Goal: Task Accomplishment & Management: Manage account settings

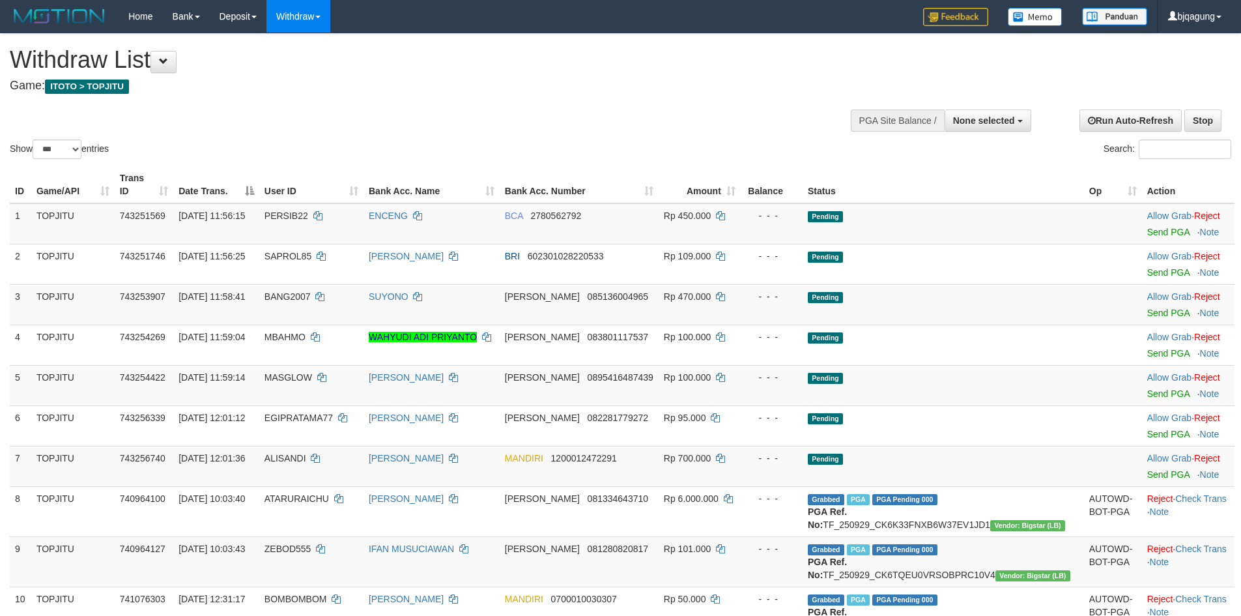
select select
select select "***"
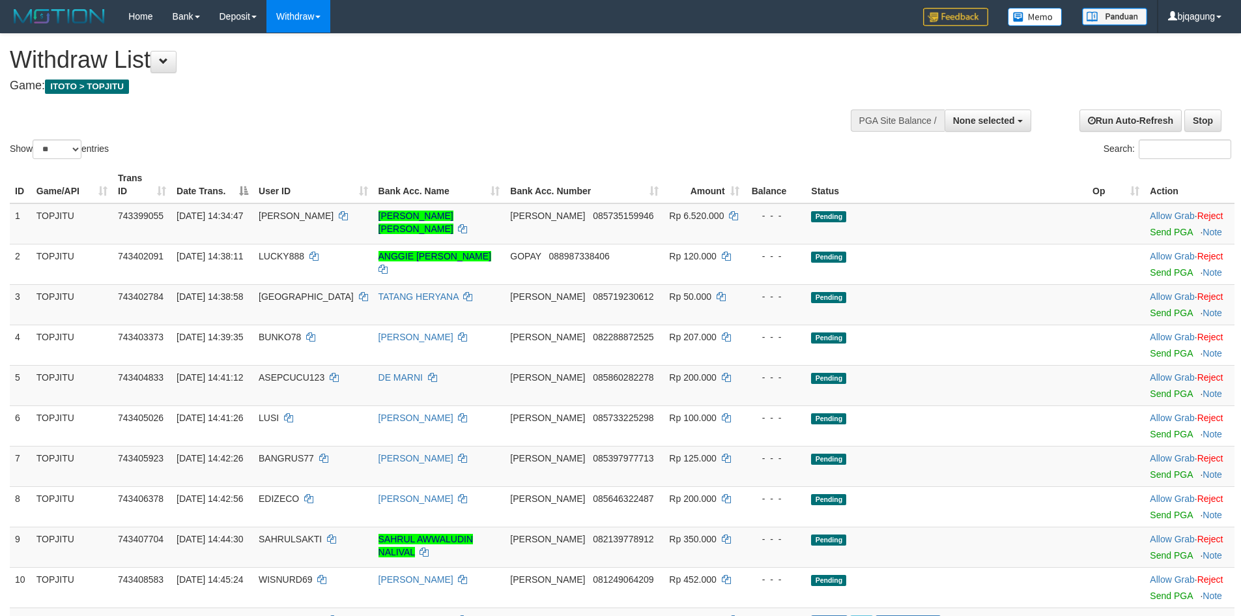
select select
select select "**"
click at [902, 175] on th "Status" at bounding box center [946, 184] width 281 height 37
click at [807, 175] on th "Balance" at bounding box center [776, 184] width 62 height 37
click at [807, 178] on th "Balance" at bounding box center [776, 184] width 62 height 37
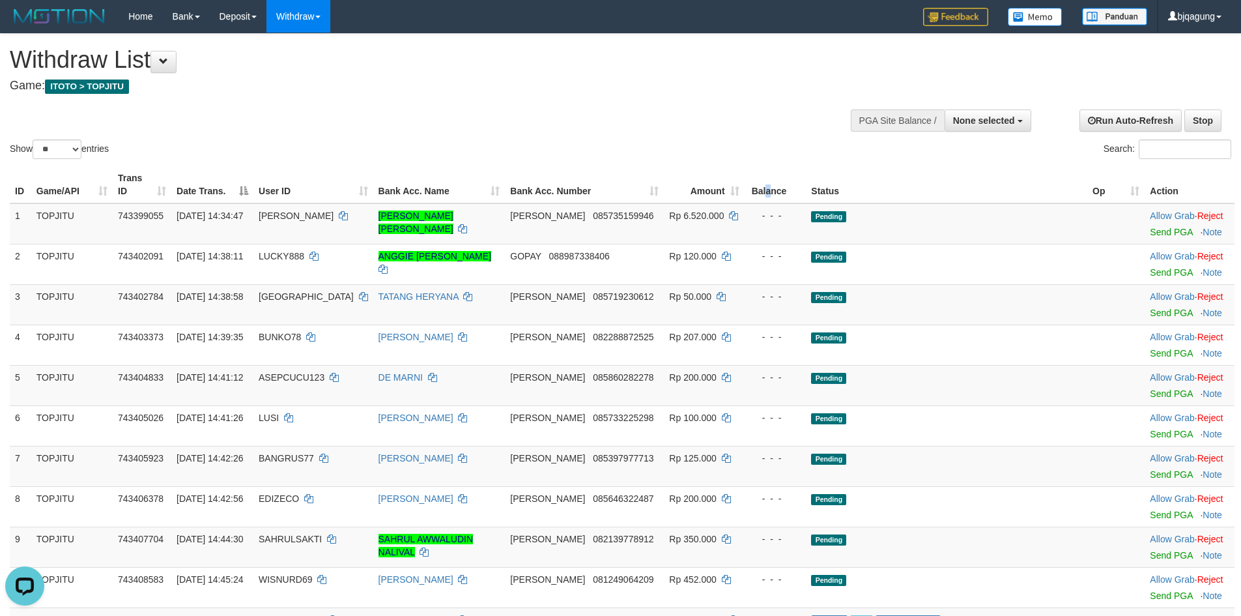
click at [640, 177] on th "Bank Acc. Number" at bounding box center [584, 184] width 159 height 37
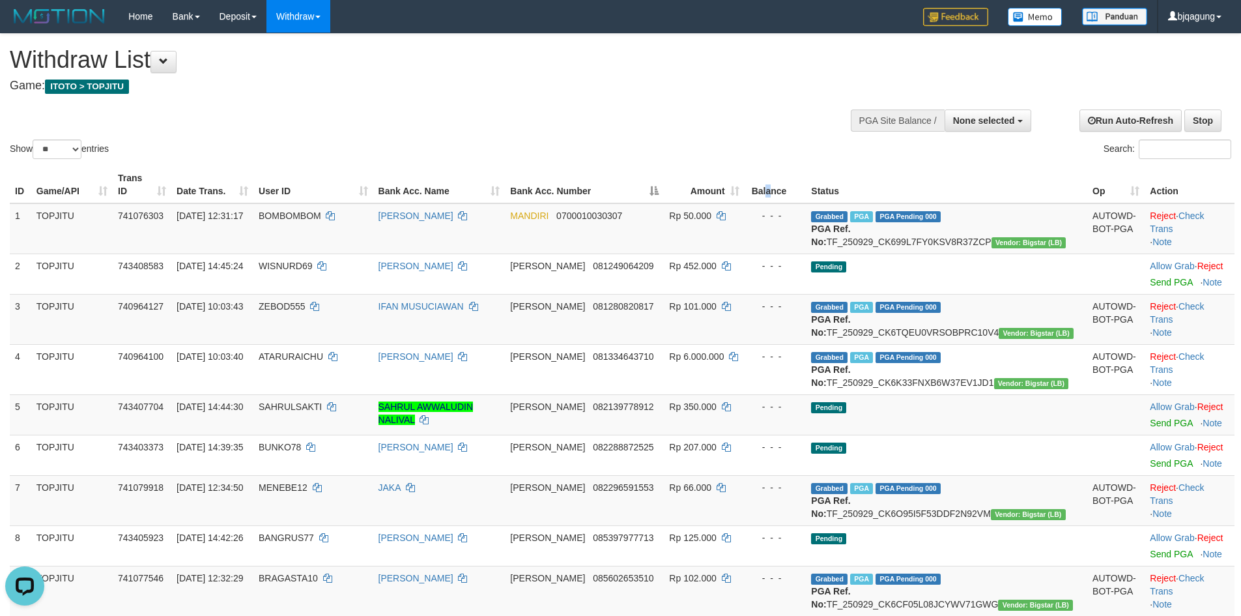
click at [633, 172] on th "Bank Acc. Number" at bounding box center [584, 184] width 159 height 37
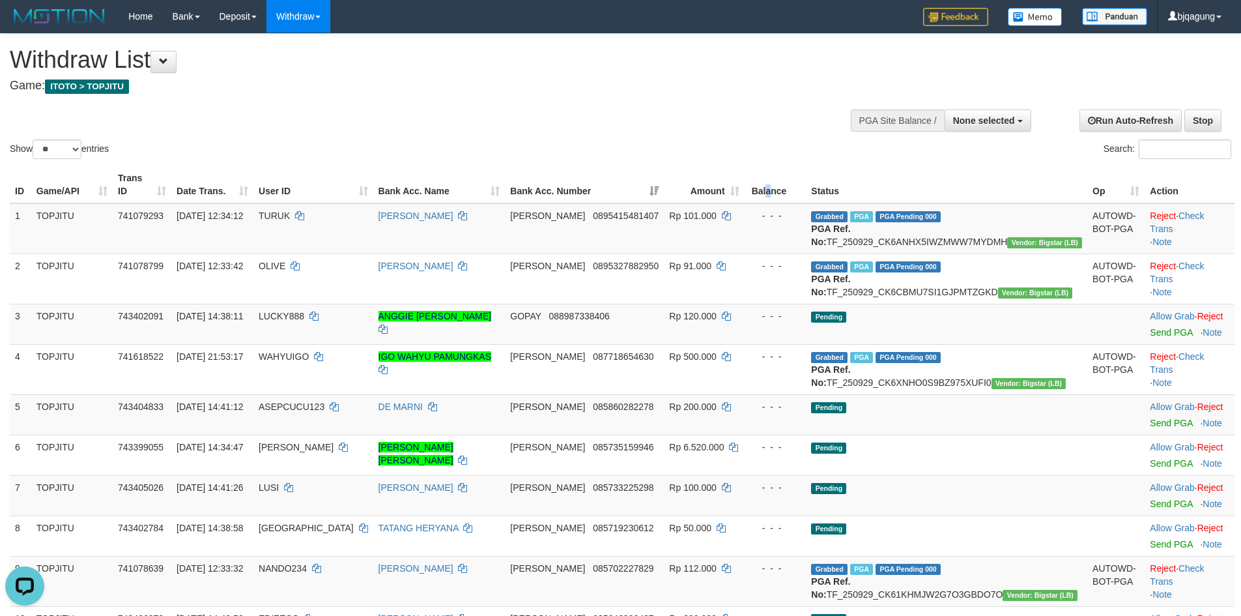
click at [633, 175] on th "Bank Acc. Number" at bounding box center [584, 184] width 159 height 37
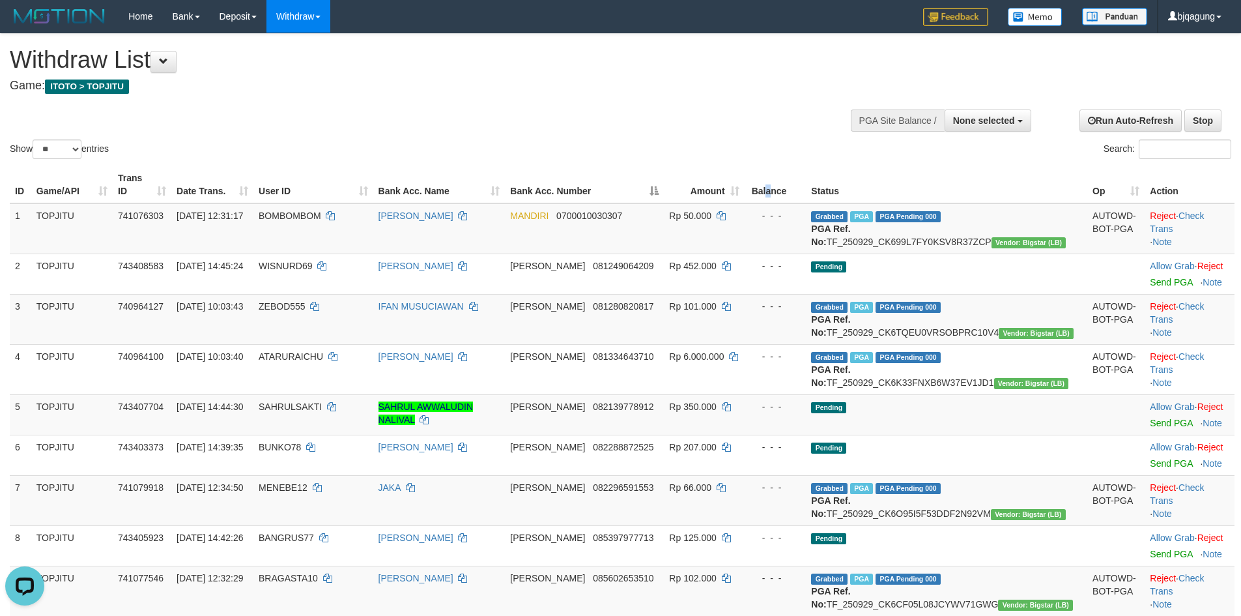
click at [616, 179] on th "Bank Acc. Number" at bounding box center [584, 184] width 159 height 37
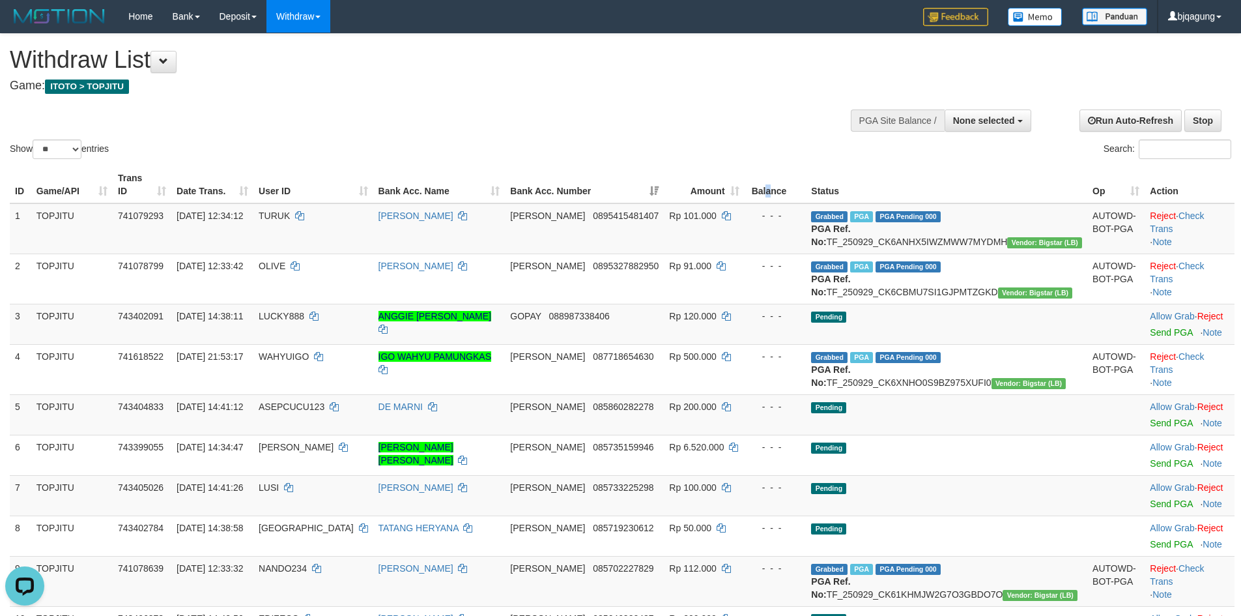
click at [605, 182] on th "Bank Acc. Number" at bounding box center [584, 184] width 159 height 37
